Goal: Task Accomplishment & Management: Use online tool/utility

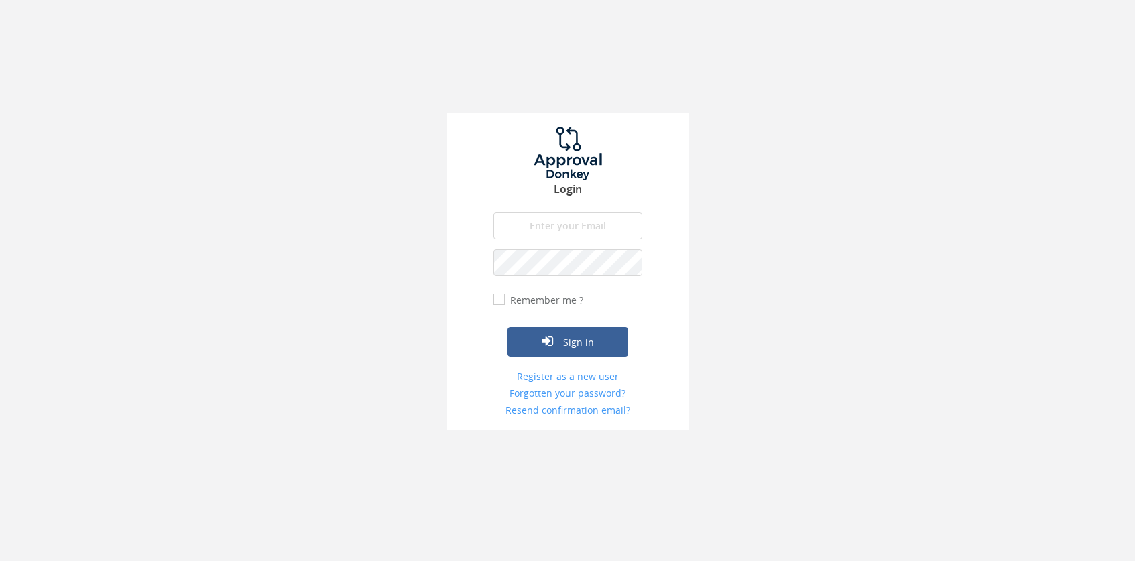
click at [575, 220] on input "email" at bounding box center [567, 226] width 149 height 27
type input "[PERSON_NAME][EMAIL_ADDRESS][PERSON_NAME][DOMAIN_NAME]"
click at [508, 327] on button "Sign in" at bounding box center [568, 341] width 121 height 29
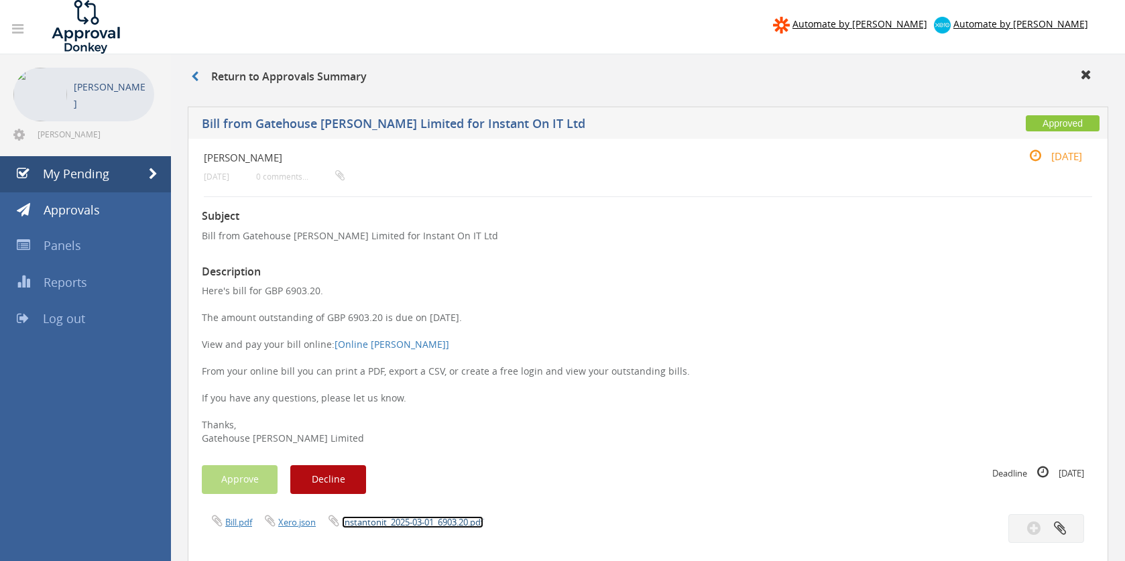
click at [365, 524] on link "Instantonit_2025-03-01_6903.20.pdf" at bounding box center [412, 522] width 141 height 12
click at [191, 75] on icon at bounding box center [194, 76] width 7 height 11
click at [194, 76] on icon at bounding box center [194, 76] width 7 height 11
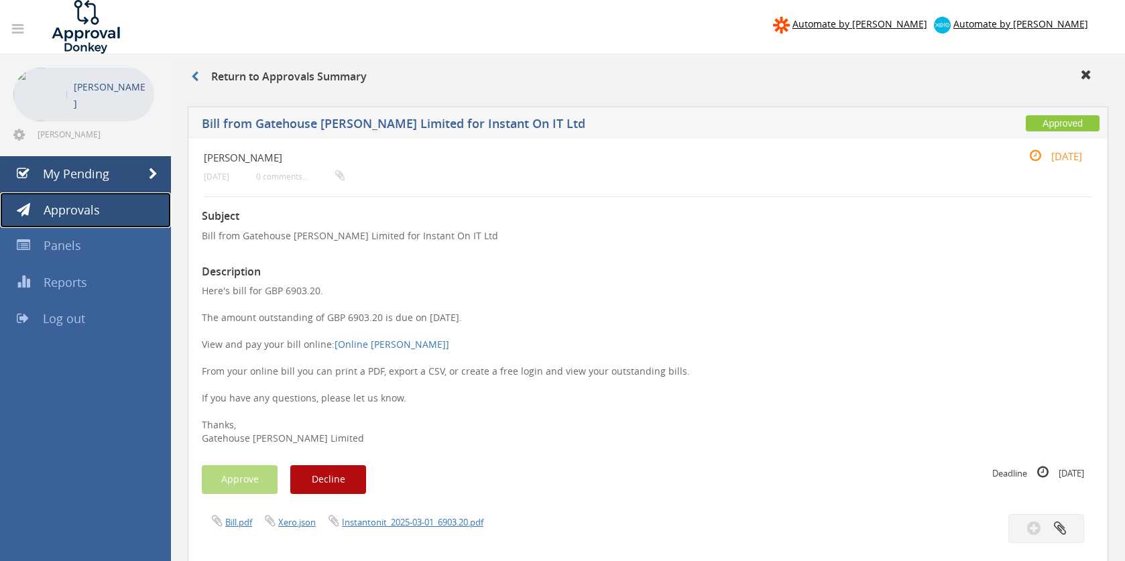
click at [78, 192] on link "Approvals" at bounding box center [85, 210] width 171 height 36
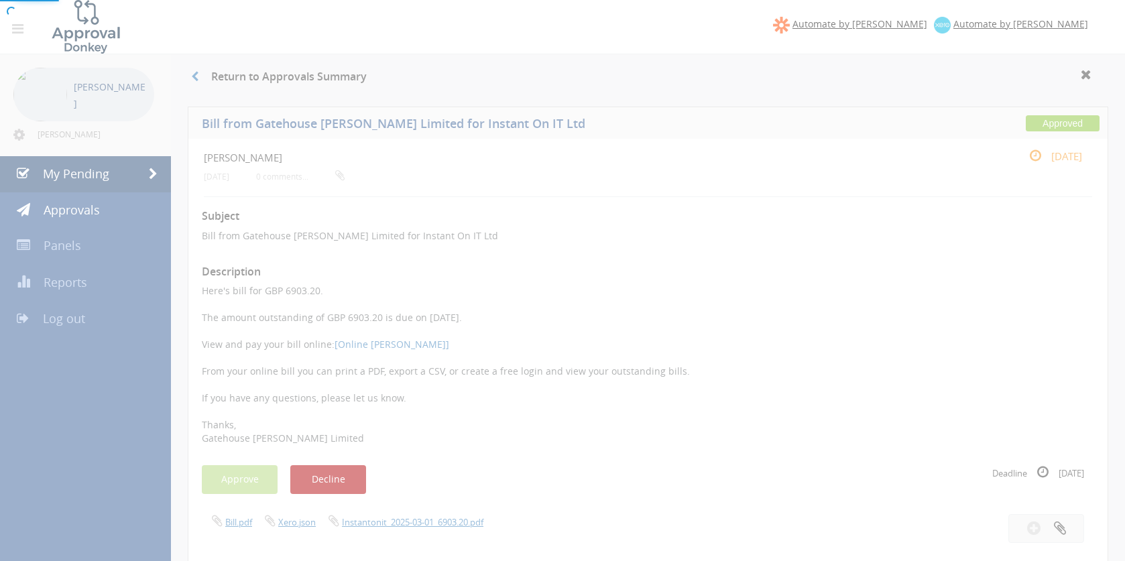
click at [81, 181] on div at bounding box center [562, 280] width 1125 height 561
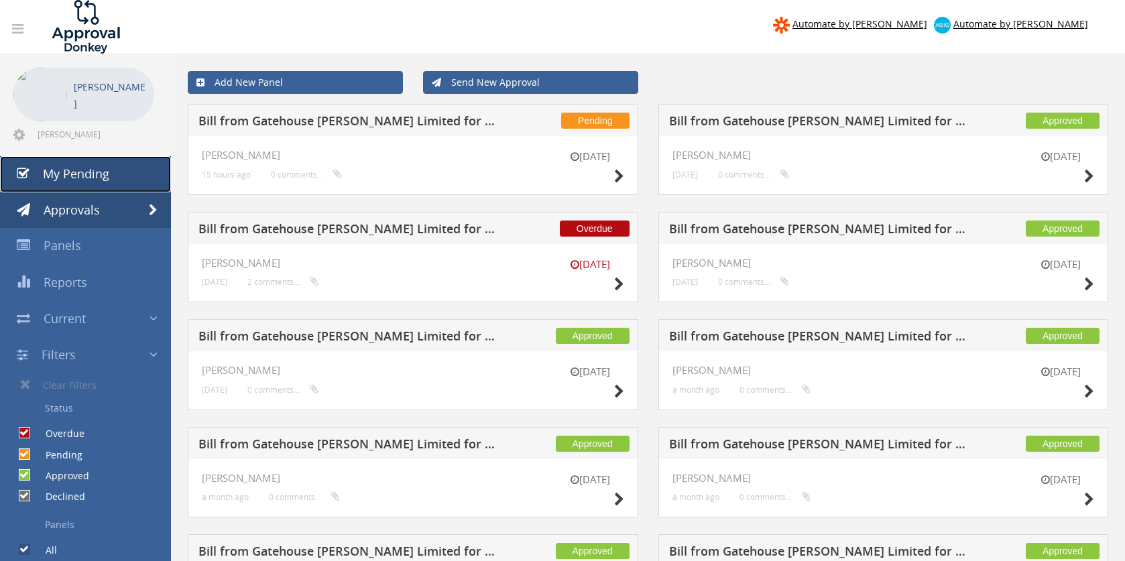
click at [70, 164] on link "My Pending" at bounding box center [85, 174] width 171 height 36
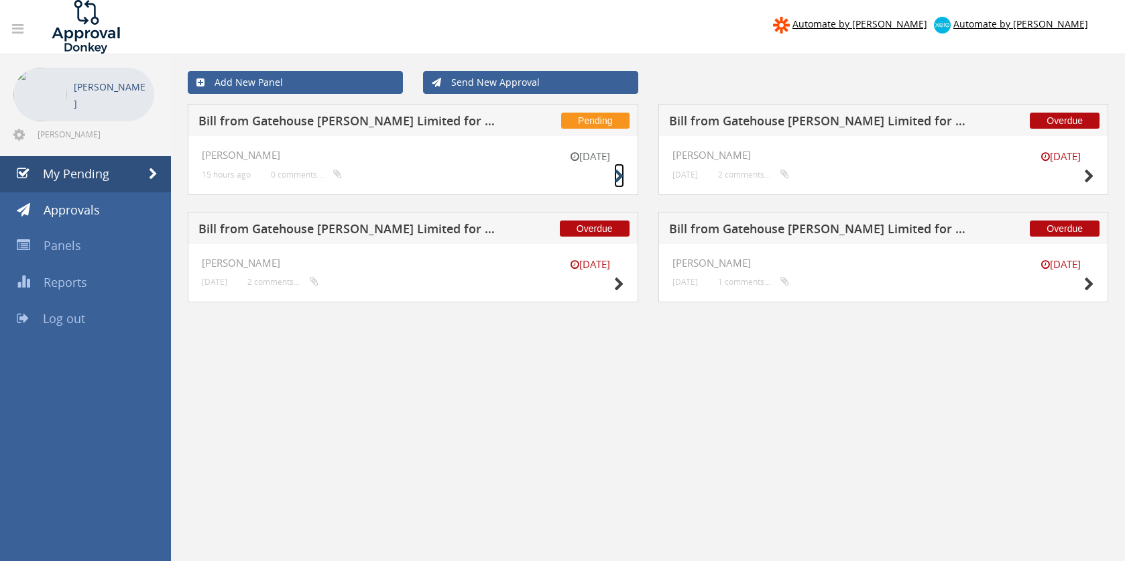
click at [616, 175] on icon at bounding box center [619, 177] width 10 height 14
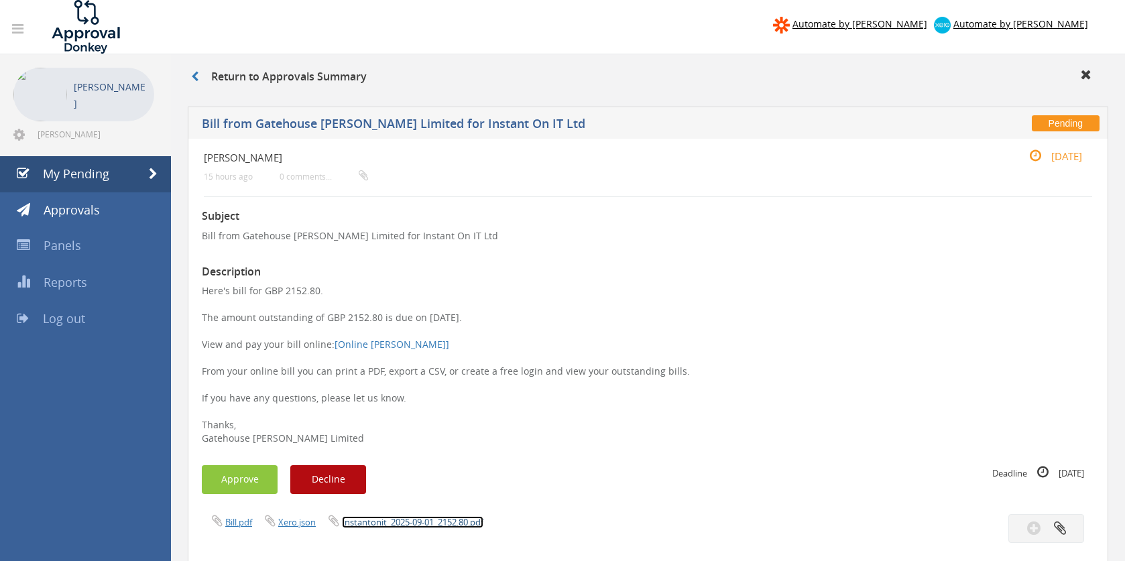
click at [353, 522] on link "Instantonit_2025-09-01_2152.80.pdf" at bounding box center [412, 522] width 141 height 12
click at [246, 486] on button "Approve" at bounding box center [240, 479] width 76 height 29
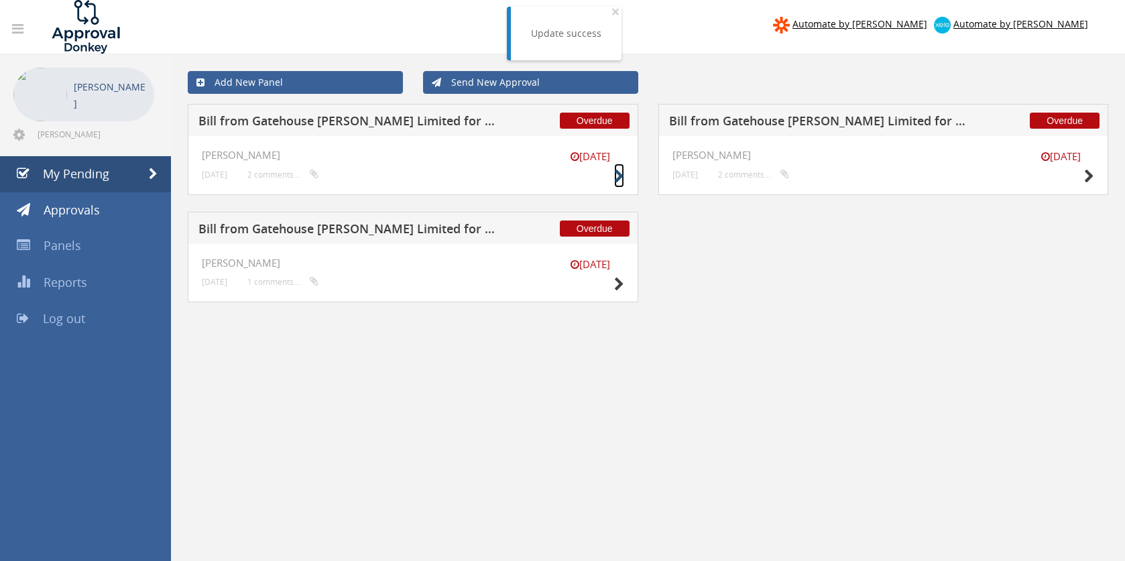
click at [620, 173] on icon at bounding box center [619, 177] width 10 height 14
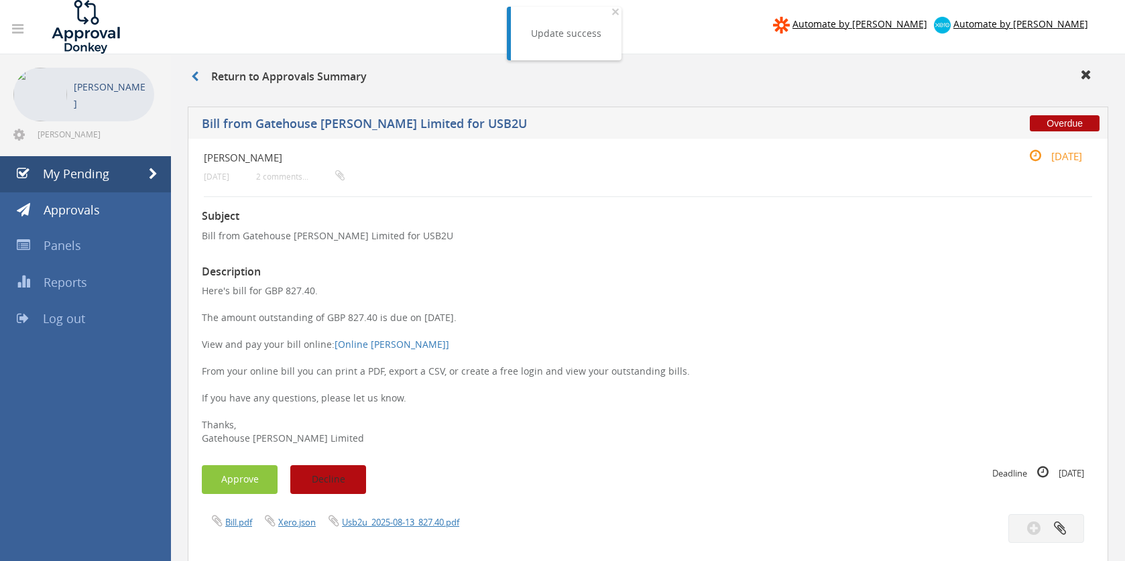
click at [341, 473] on button "Decline" at bounding box center [328, 479] width 76 height 29
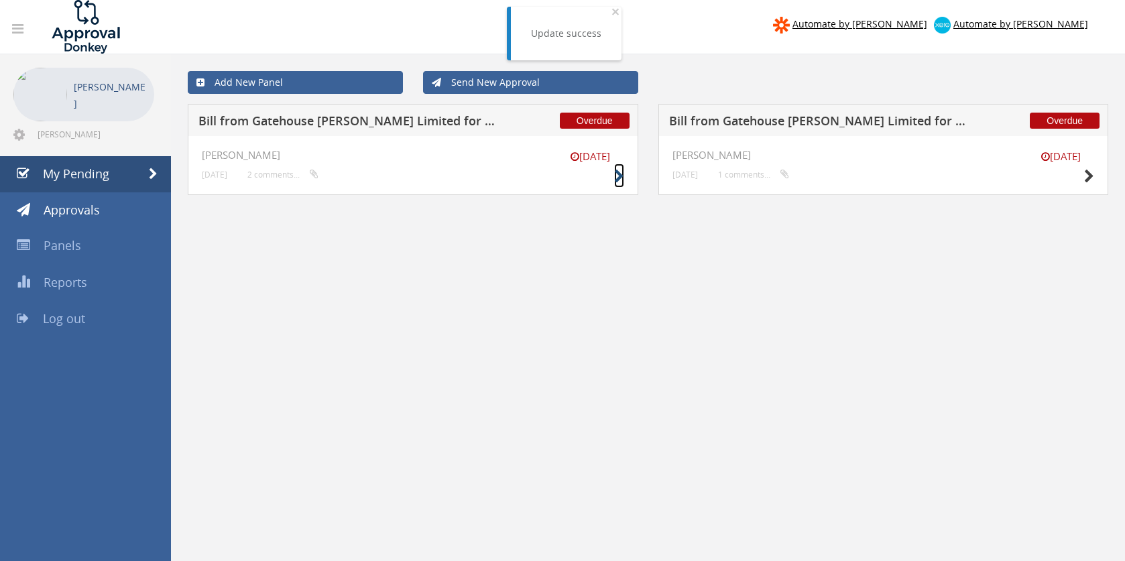
click at [623, 178] on icon at bounding box center [619, 177] width 10 height 14
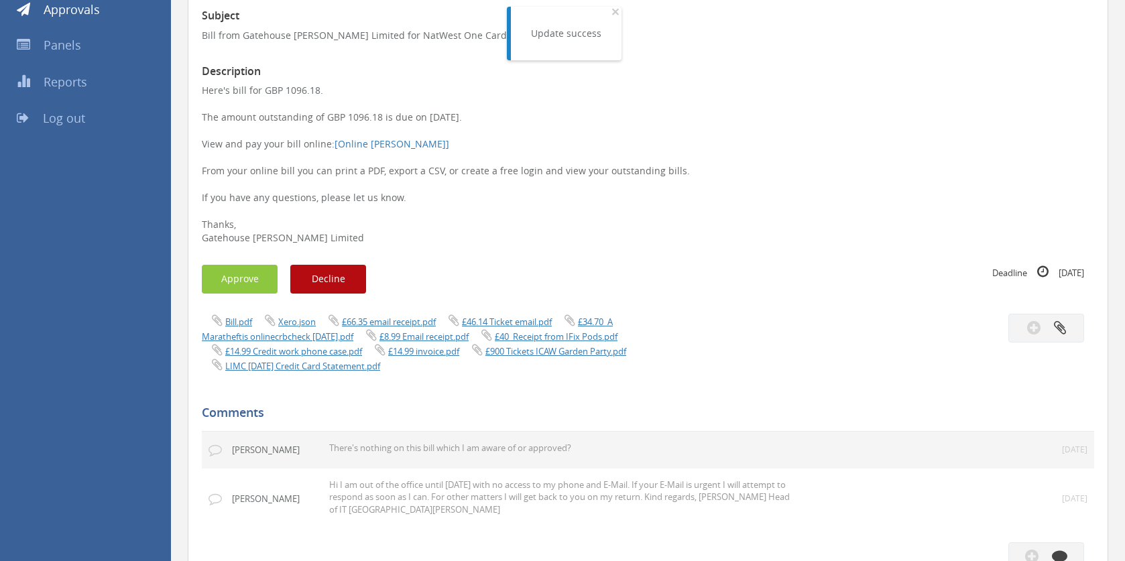
scroll to position [201, 0]
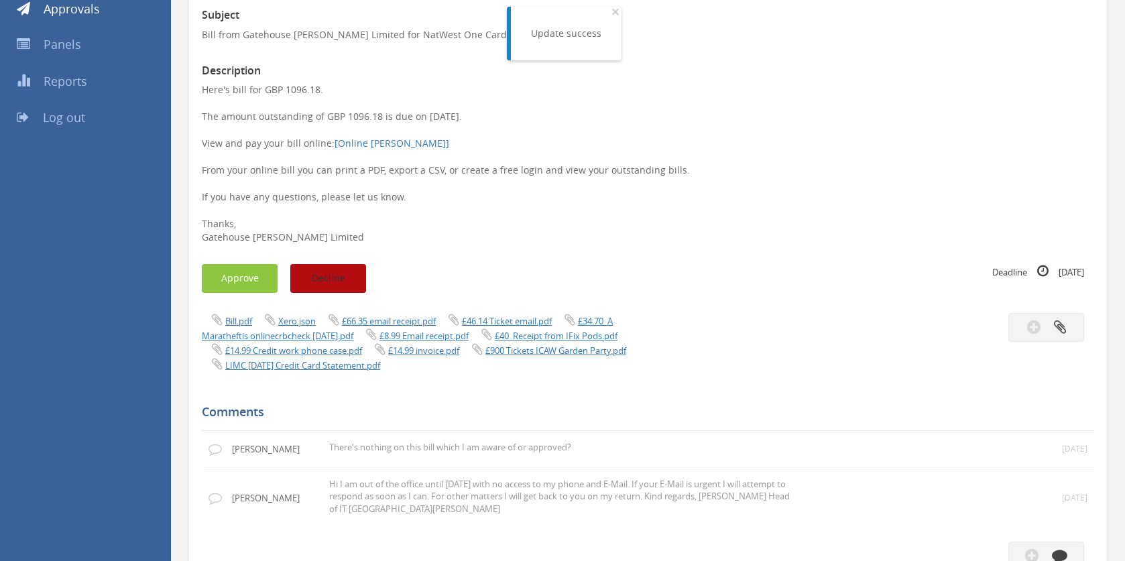
click at [355, 273] on button "Decline" at bounding box center [328, 278] width 76 height 29
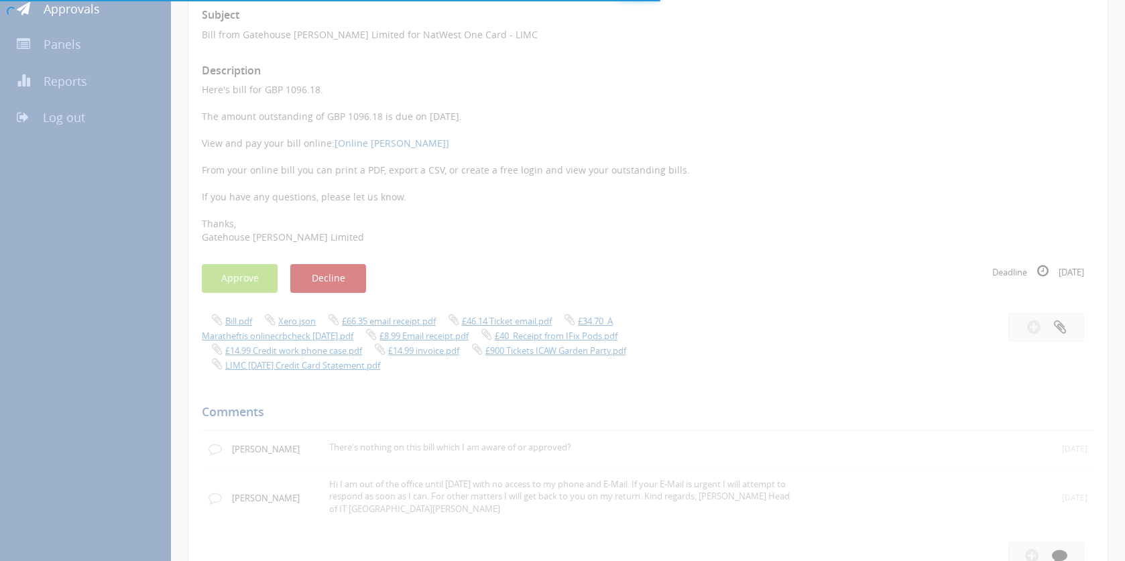
scroll to position [54, 0]
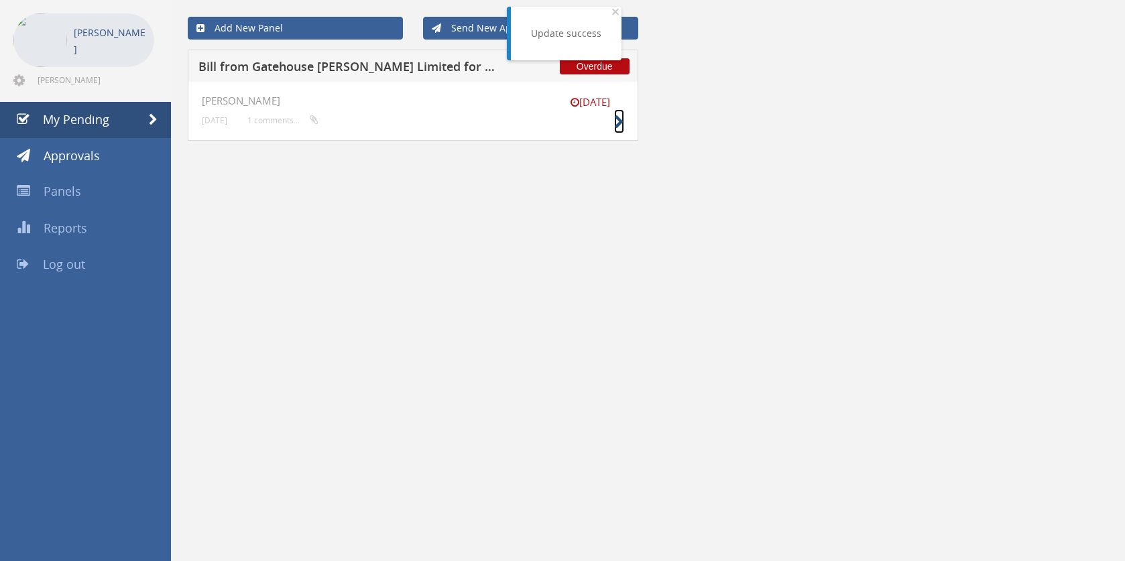
click at [617, 127] on icon at bounding box center [619, 122] width 10 height 14
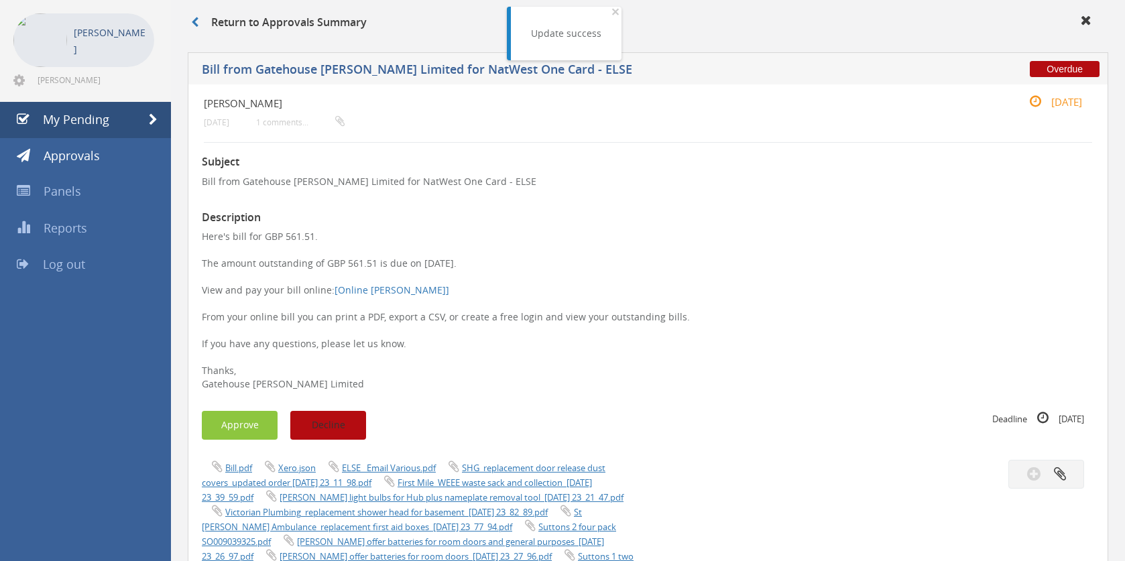
click at [310, 424] on button "Decline" at bounding box center [328, 425] width 76 height 29
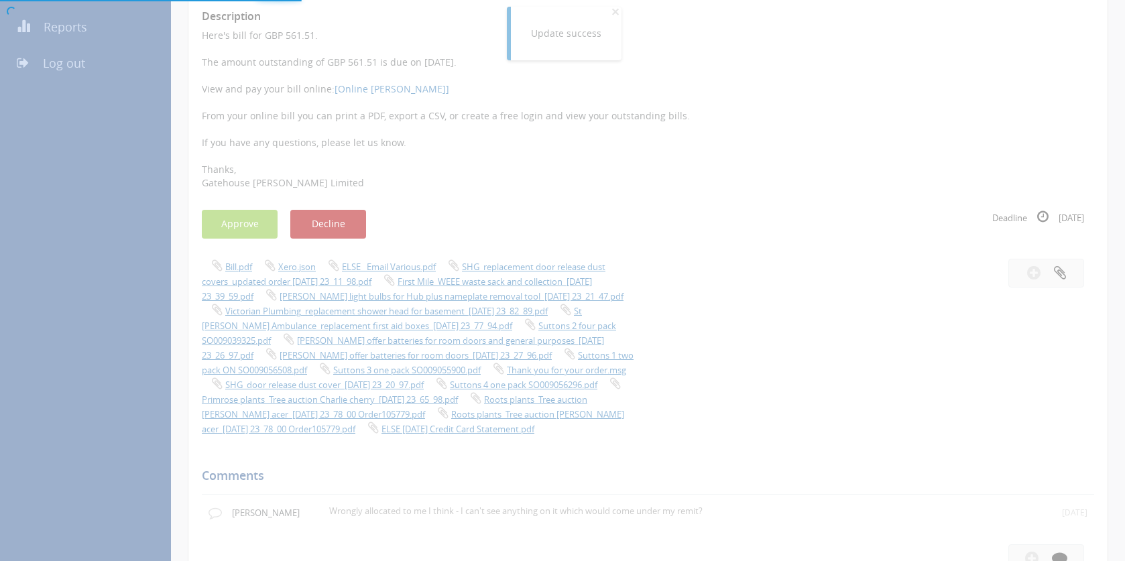
scroll to position [54, 0]
